Goal: Task Accomplishment & Management: Manage account settings

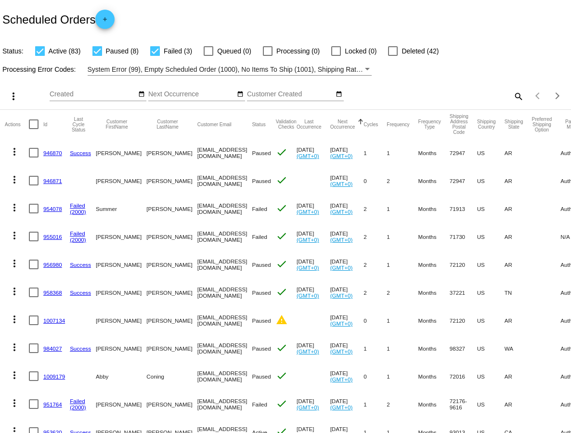
click at [516, 98] on mat-icon "search" at bounding box center [518, 96] width 12 height 15
click at [453, 95] on input "Search" at bounding box center [452, 94] width 142 height 8
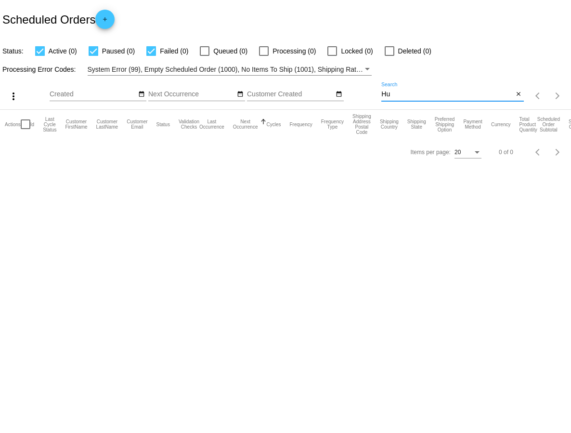
type input "H"
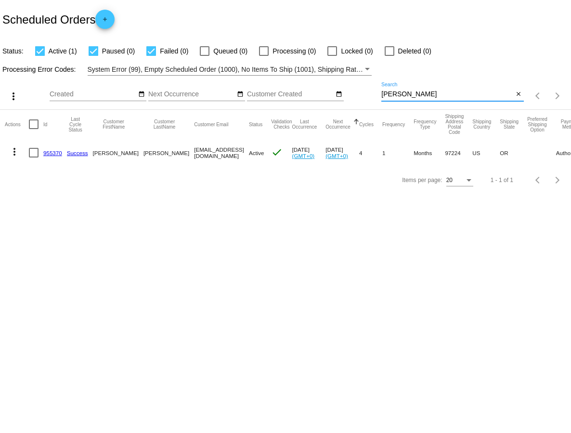
type input "[PERSON_NAME]"
click at [13, 151] on mat-icon "more_vert" at bounding box center [15, 152] width 12 height 12
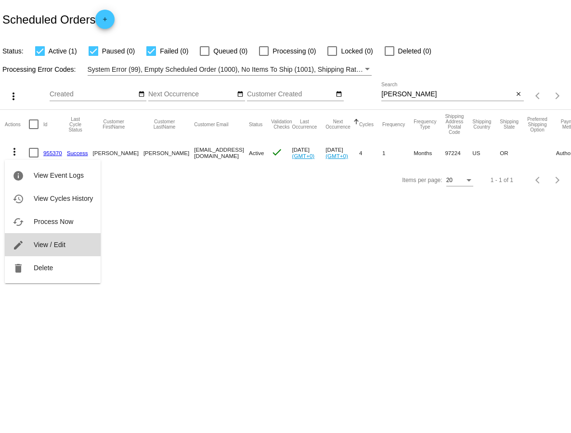
click at [49, 242] on span "View / Edit" at bounding box center [50, 245] width 32 height 8
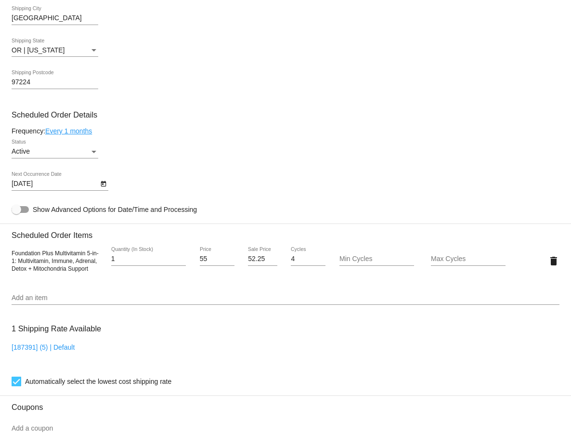
scroll to position [448, 0]
click at [103, 189] on icon "Open calendar" at bounding box center [103, 184] width 7 height 12
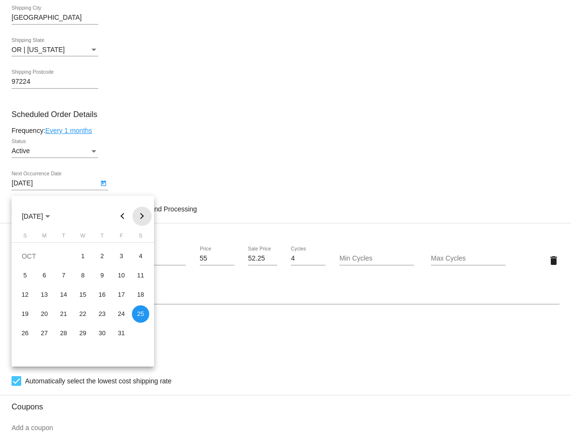
click at [141, 212] on button "Next month" at bounding box center [141, 215] width 19 height 19
click at [100, 273] on div "6" at bounding box center [101, 275] width 17 height 17
type input "[DATE]"
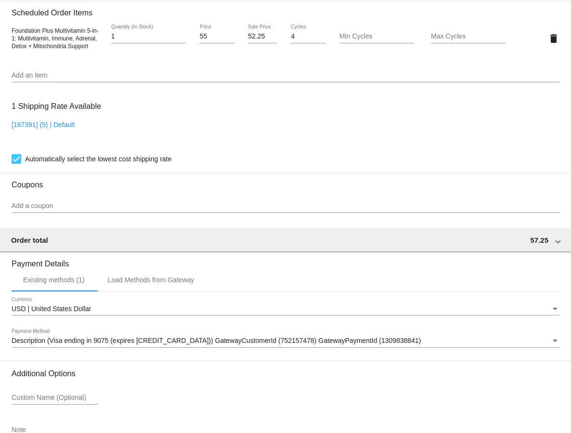
scroll to position [742, 0]
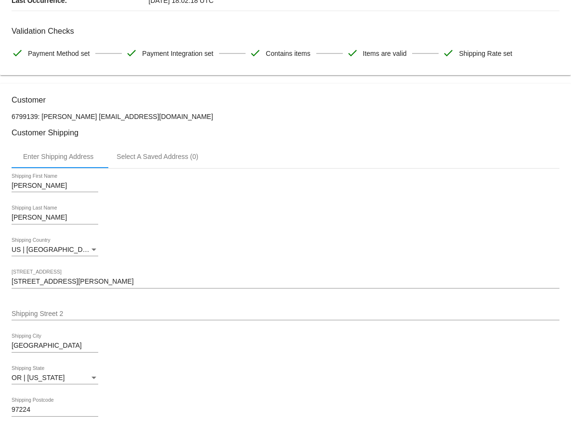
scroll to position [0, 0]
